Goal: Ask a question

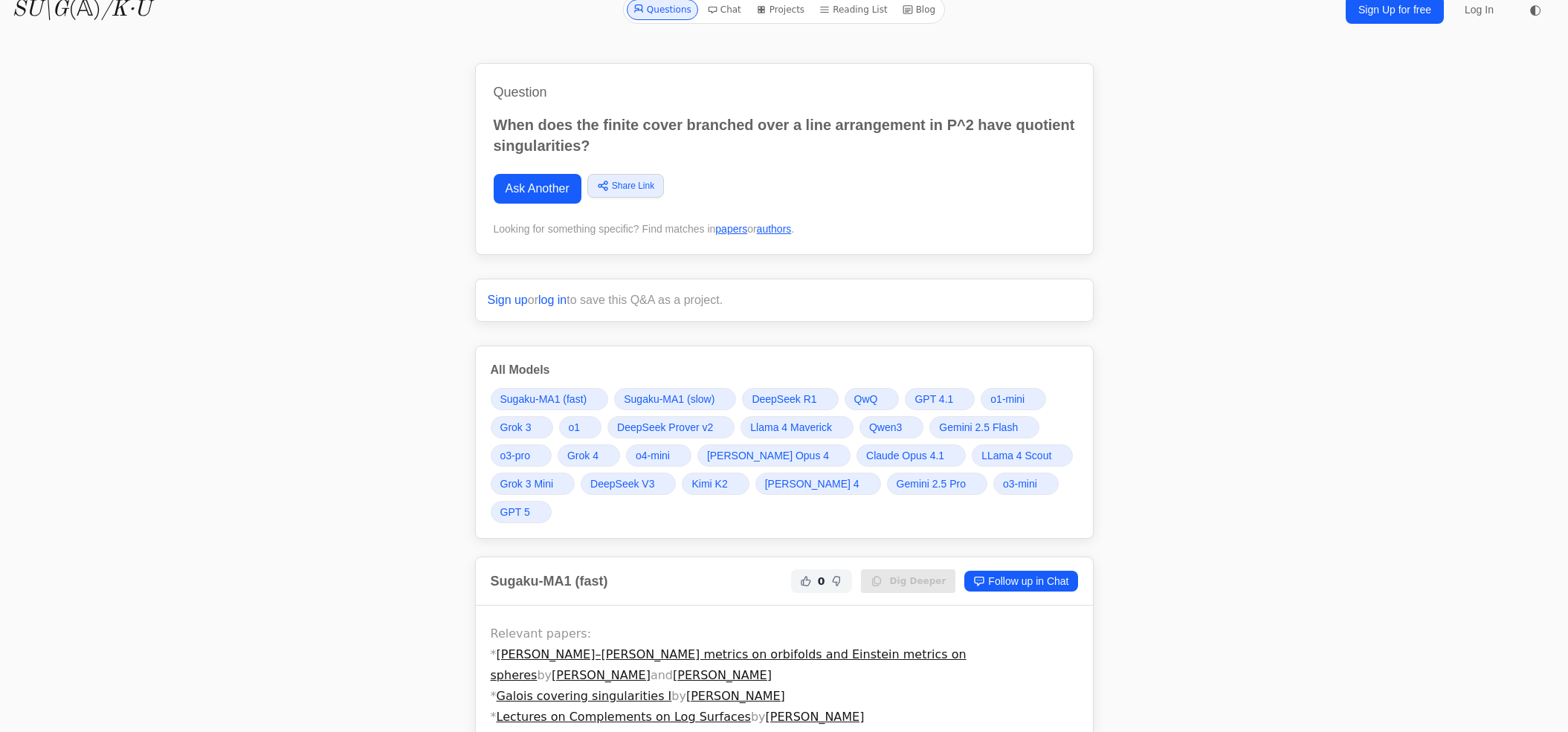
click at [532, 206] on div "Question When does the finite cover branched over a line arrangement in P^2 hav…" at bounding box center [784, 159] width 619 height 192
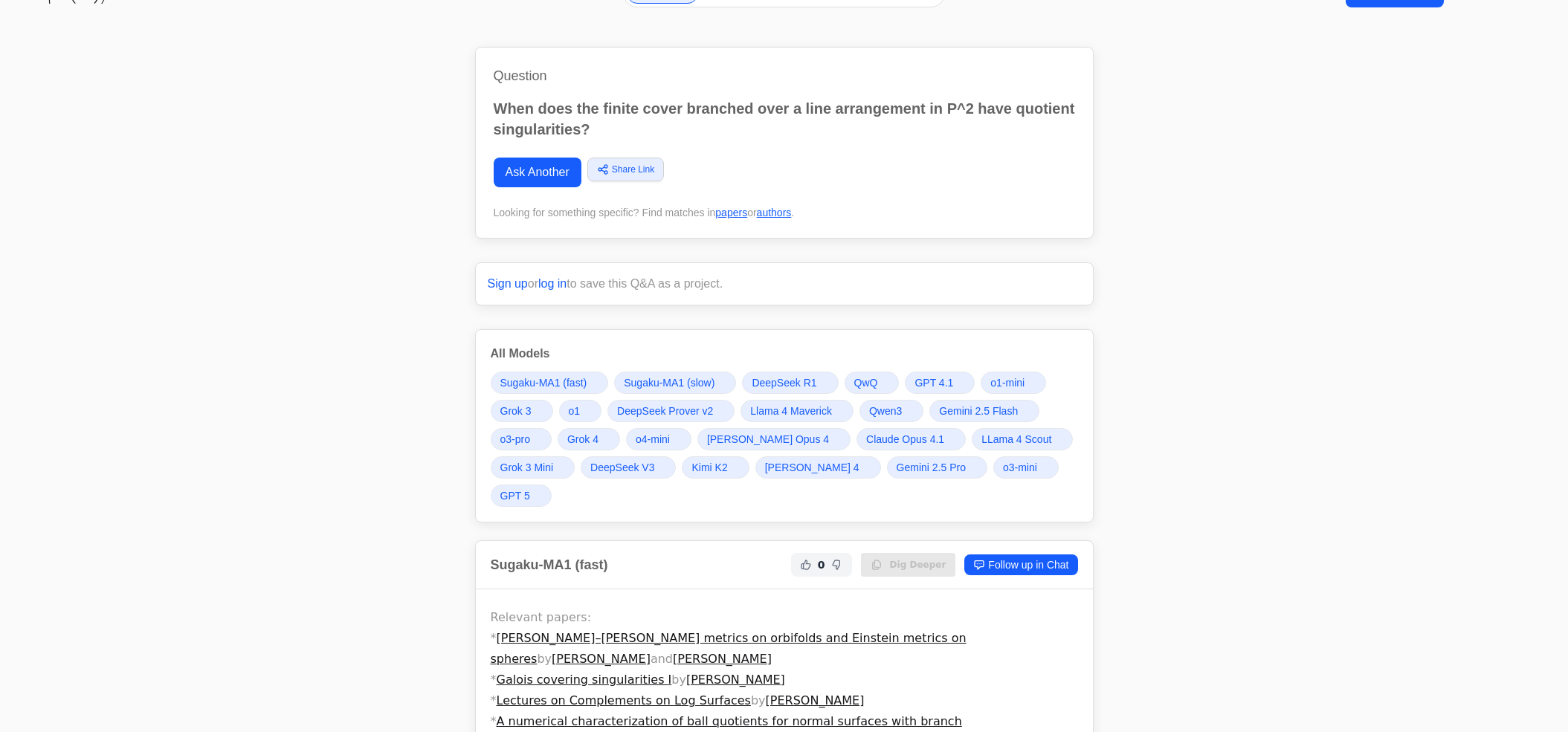
click at [534, 186] on link "Ask Another" at bounding box center [537, 172] width 88 height 30
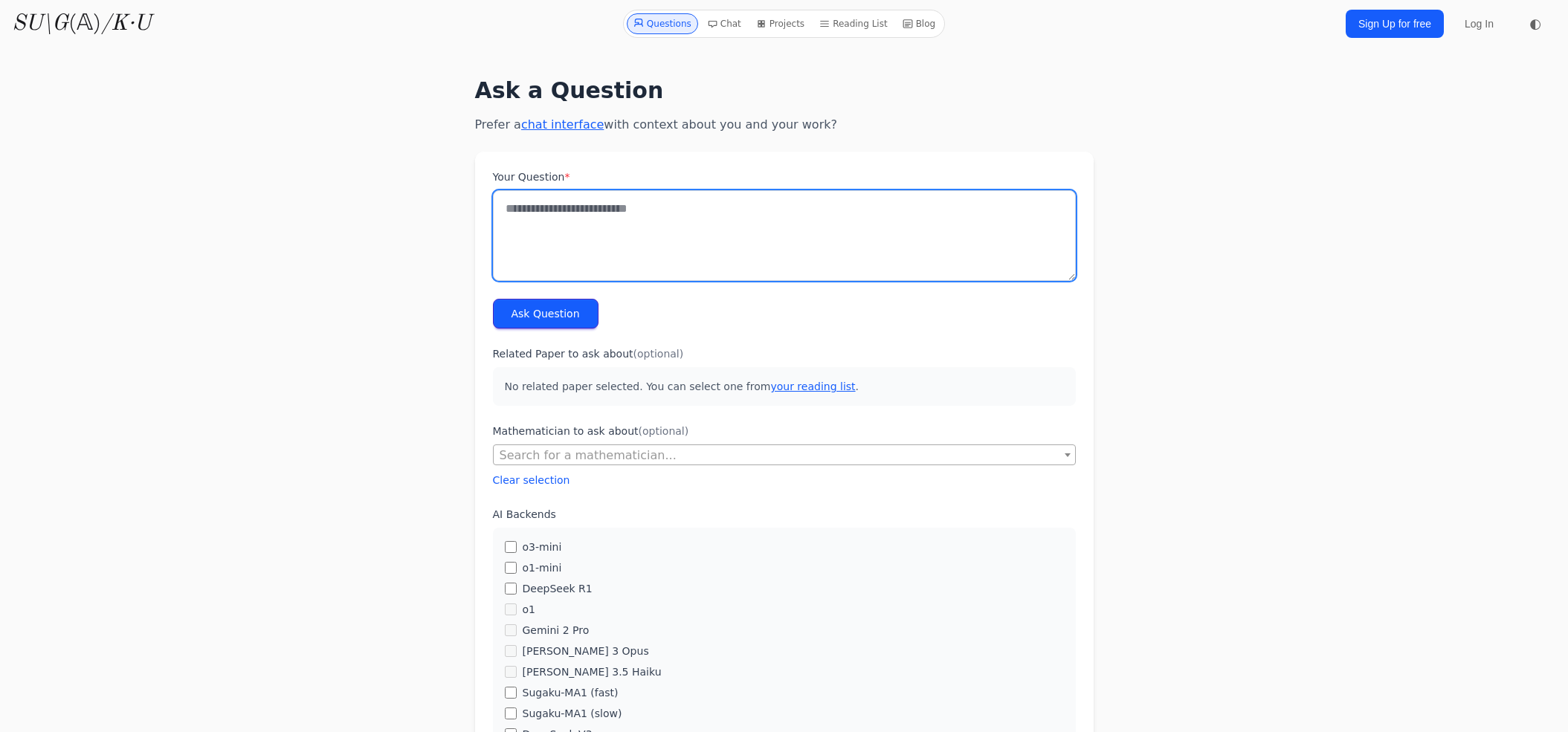
click at [590, 220] on textarea "Your Question *" at bounding box center [784, 235] width 583 height 90
type textarea "**********"
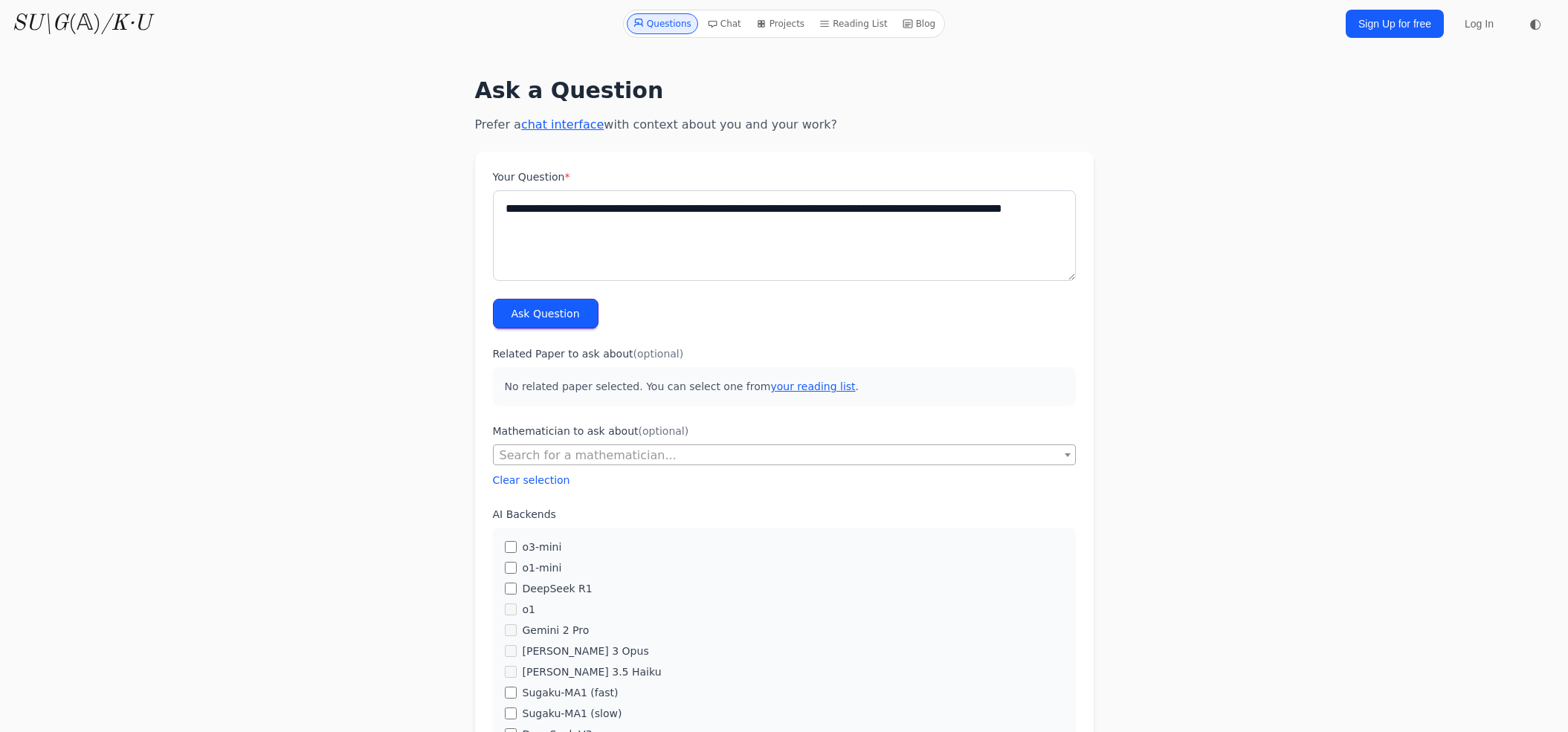
click at [554, 335] on form "**********" at bounding box center [784, 741] width 619 height 1178
click at [556, 322] on button "Ask Question" at bounding box center [545, 314] width 106 height 30
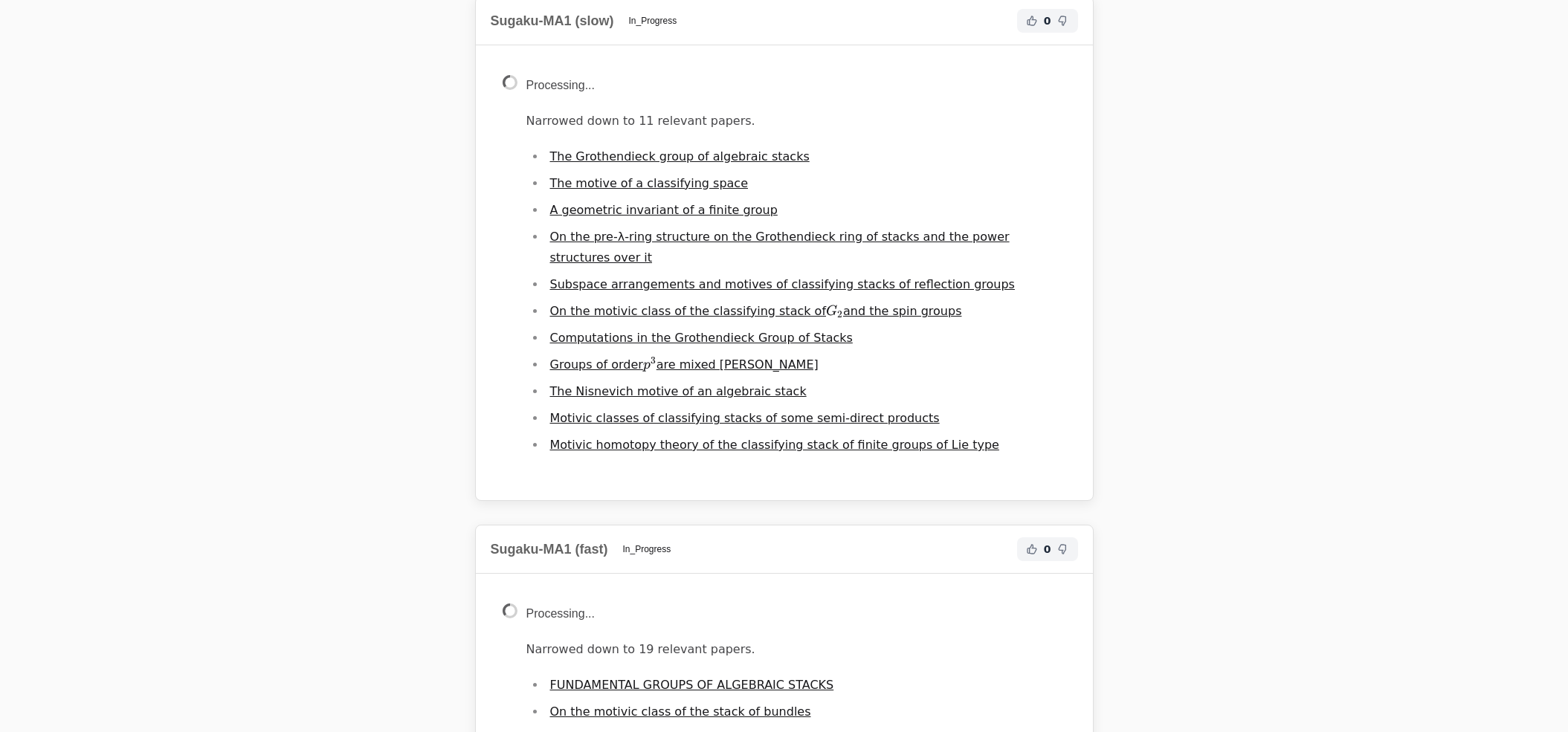
scroll to position [575, 0]
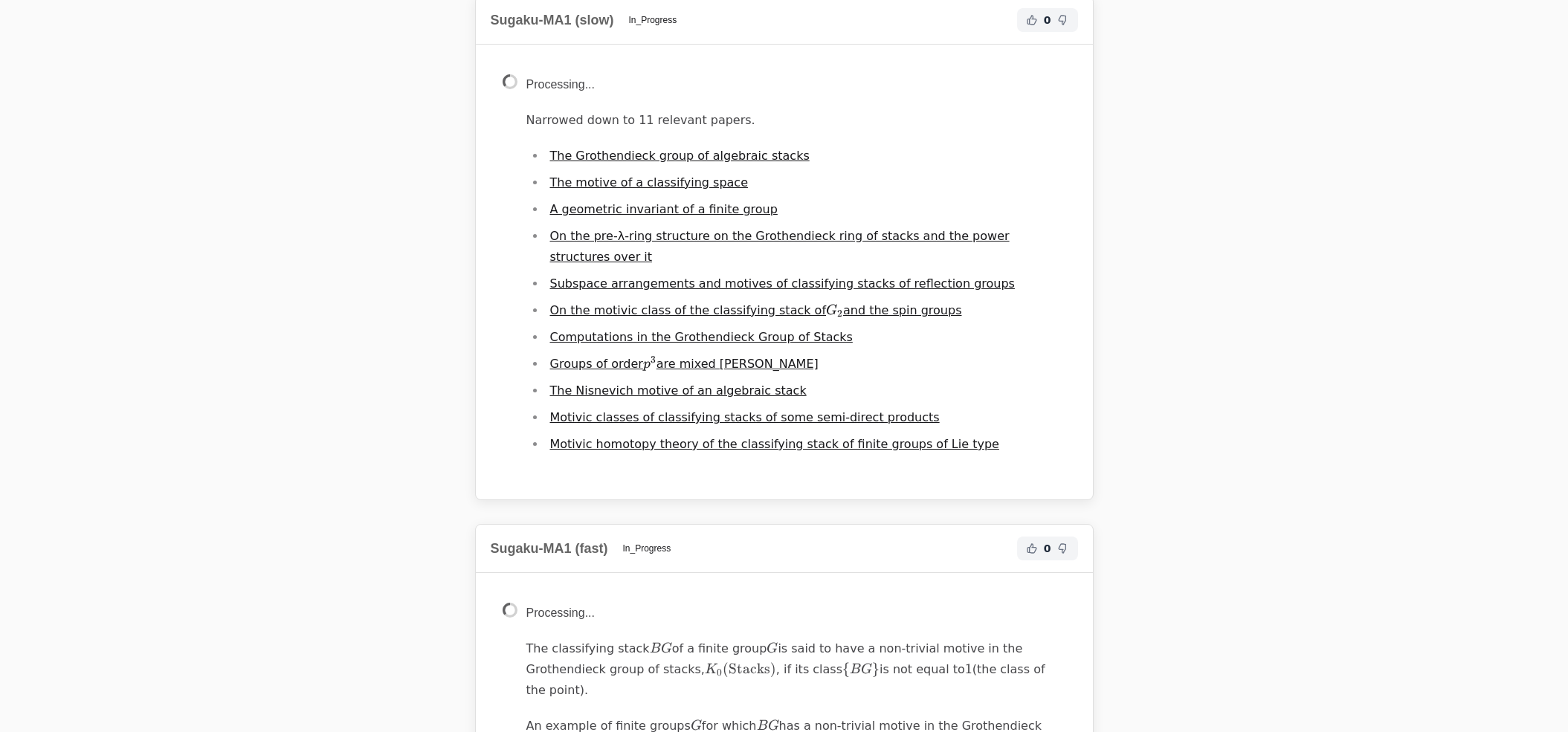
click at [617, 177] on link "The motive of a classifying space" at bounding box center [648, 183] width 198 height 14
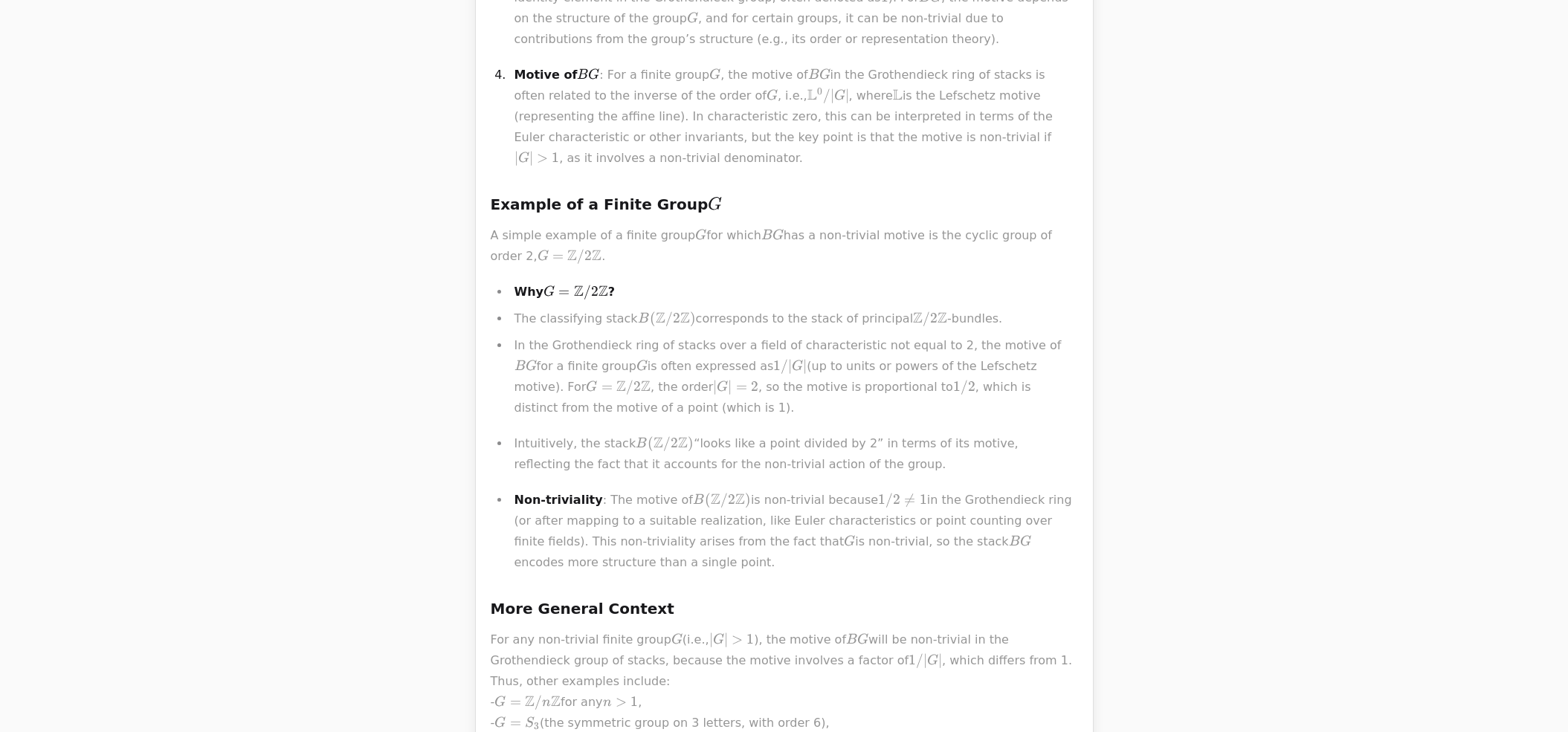
scroll to position [19707, 0]
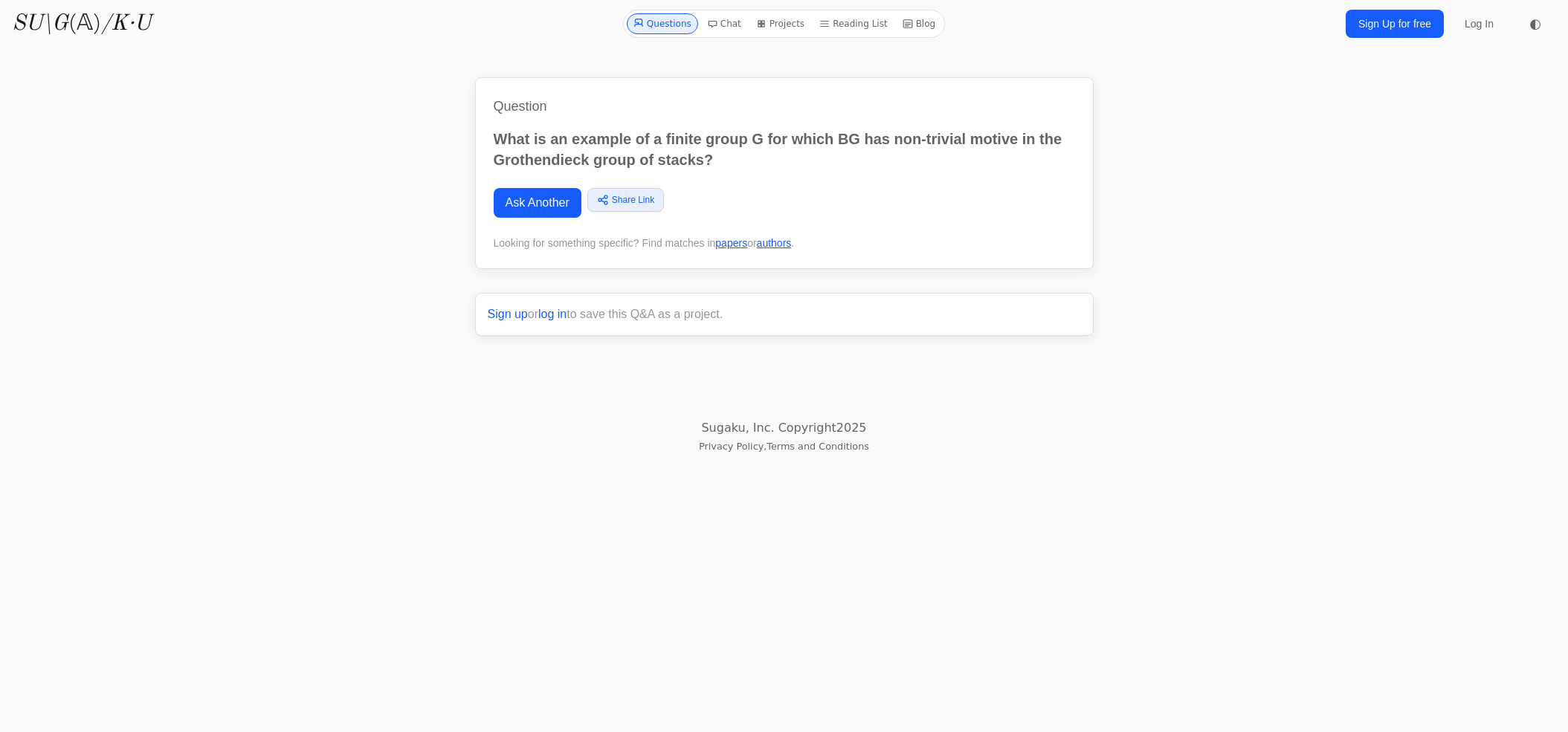
drag, startPoint x: 845, startPoint y: 137, endPoint x: 500, endPoint y: 153, distance: 345.4
click p "A very concrete source of examples comes from the old “[PERSON_NAME]‐problem’’ …"
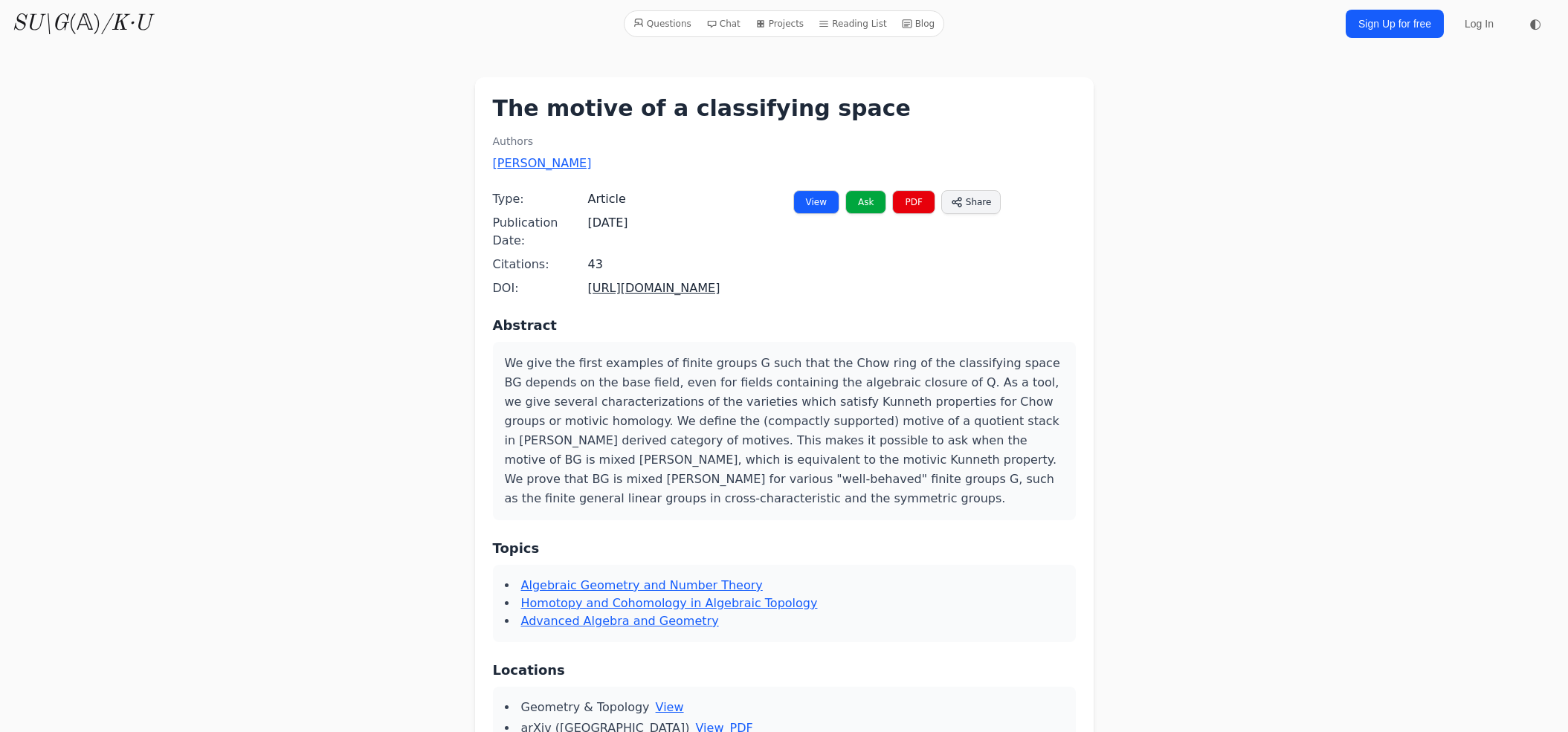
click at [910, 209] on link "PDF" at bounding box center [913, 202] width 43 height 23
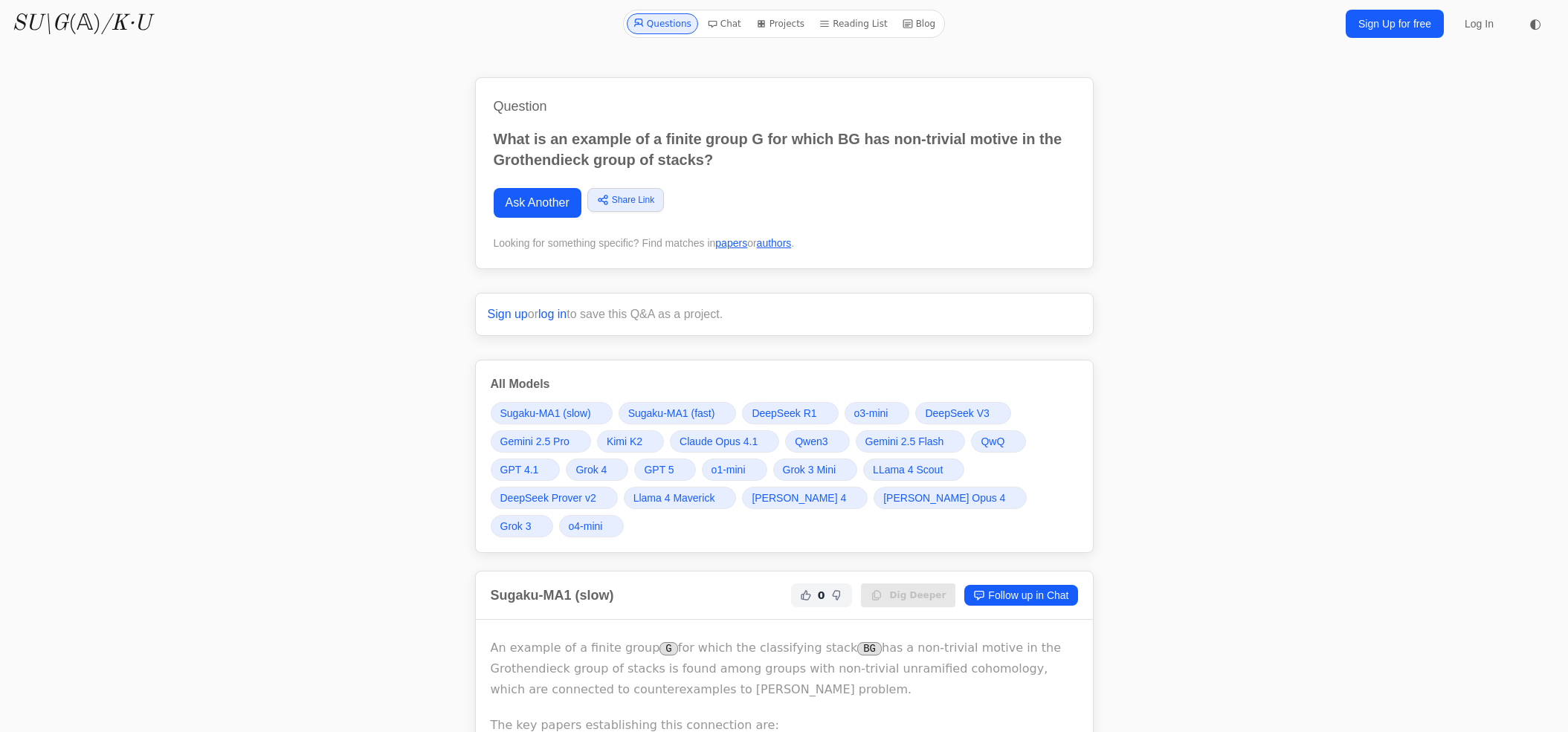
scroll to position [803, 0]
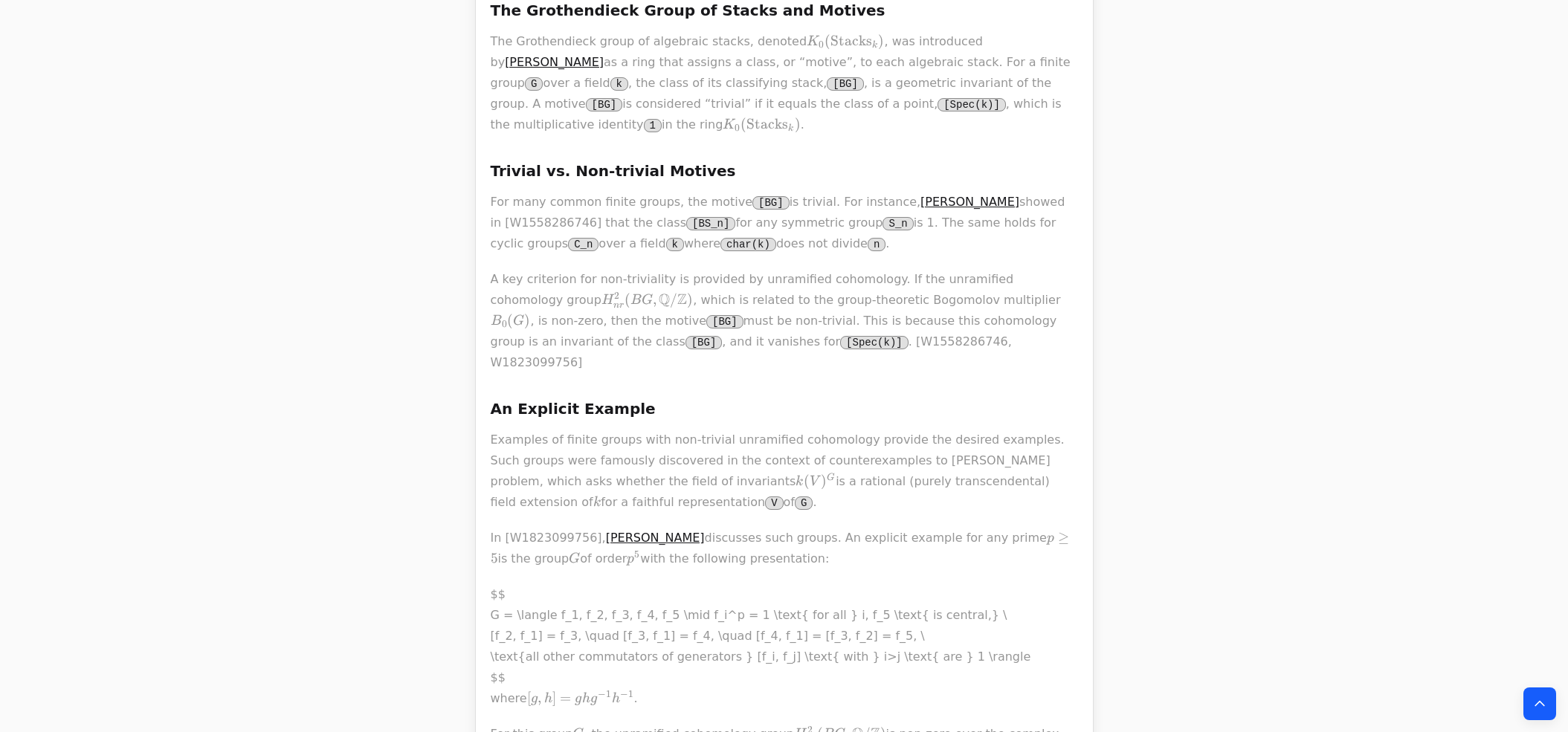
click at [938, 397] on h3 "An Explicit Example" at bounding box center [785, 408] width 588 height 23
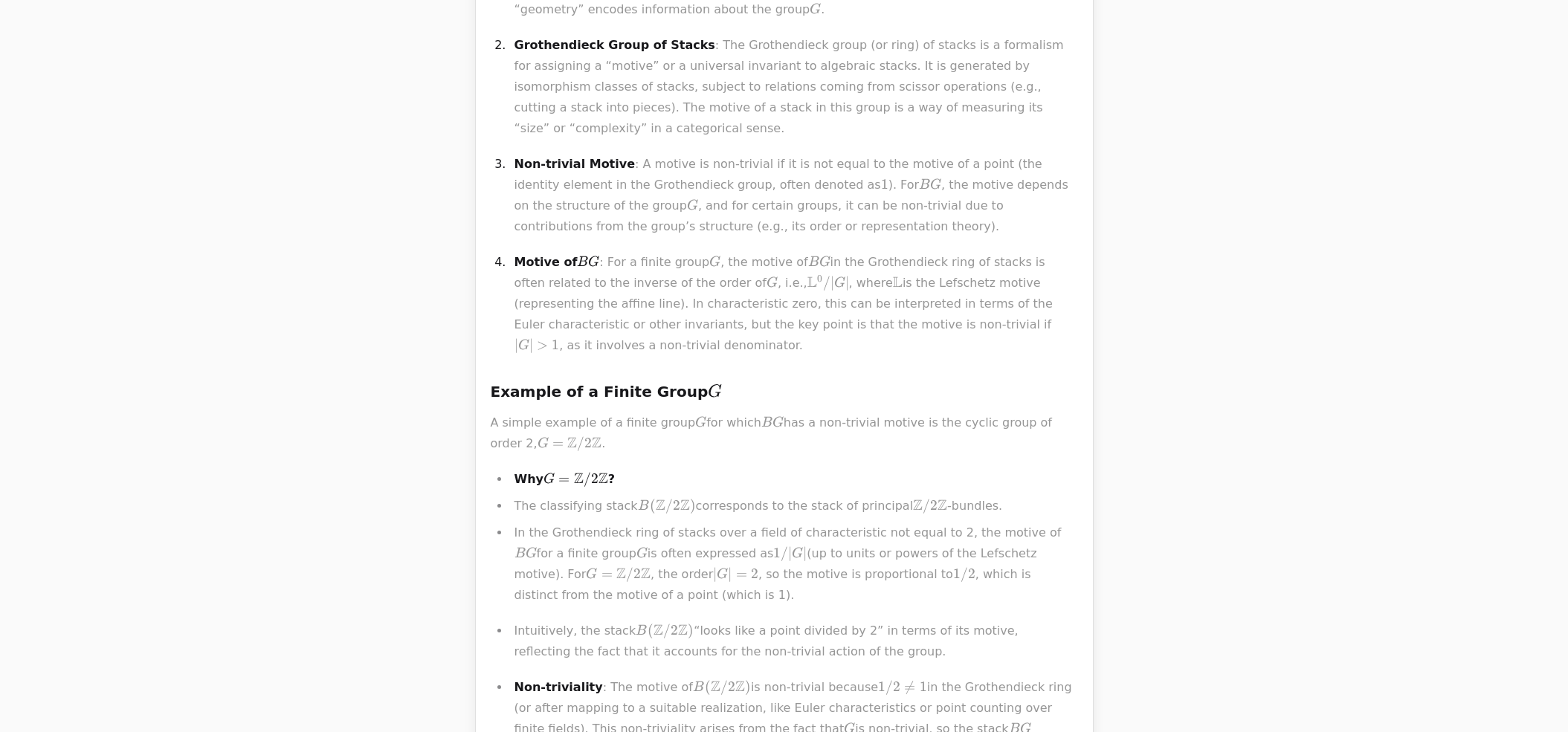
scroll to position [19701, 0]
copy p "he Grothendieck group of algebraic stacks"
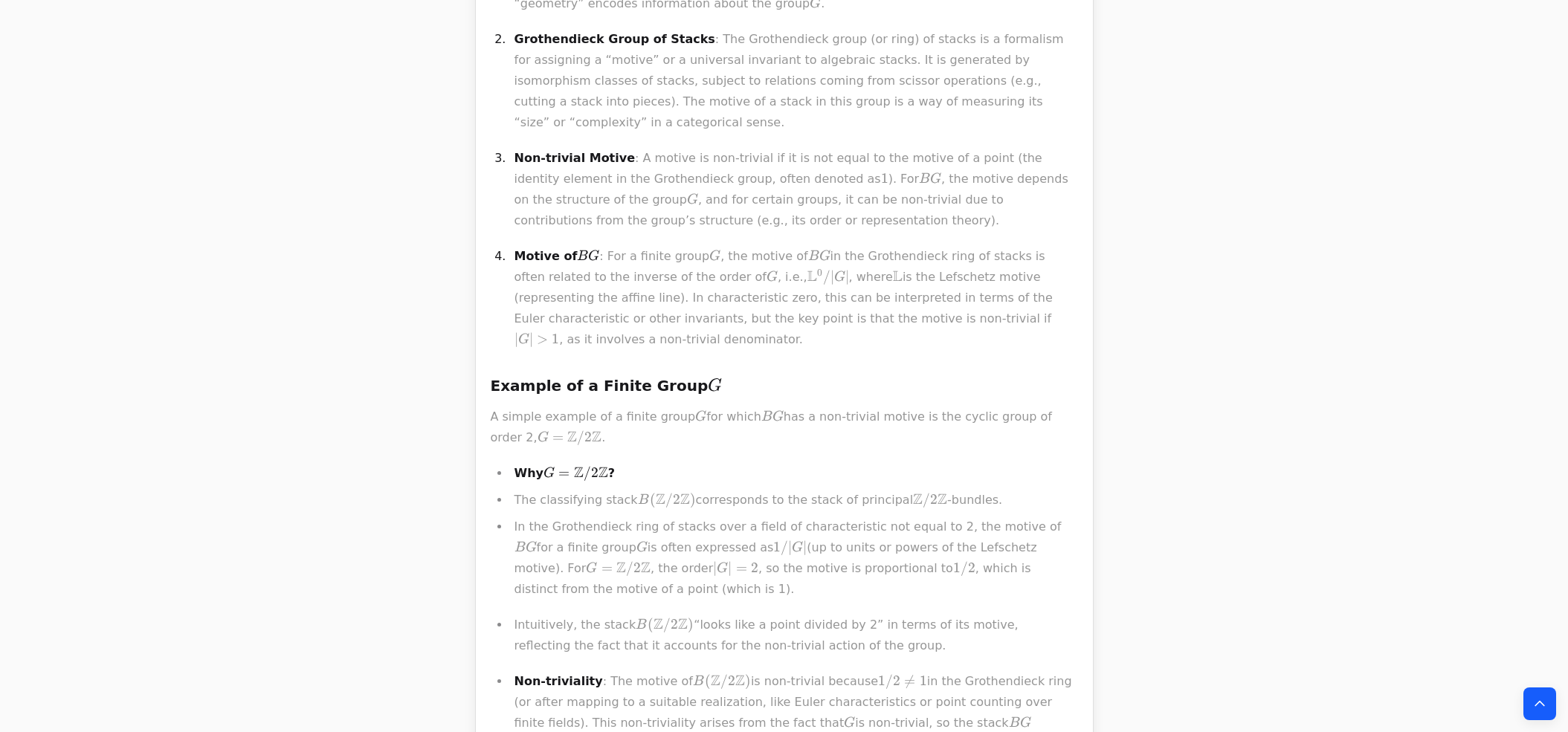
scroll to position [19703, 0]
